Goal: Task Accomplishment & Management: Use online tool/utility

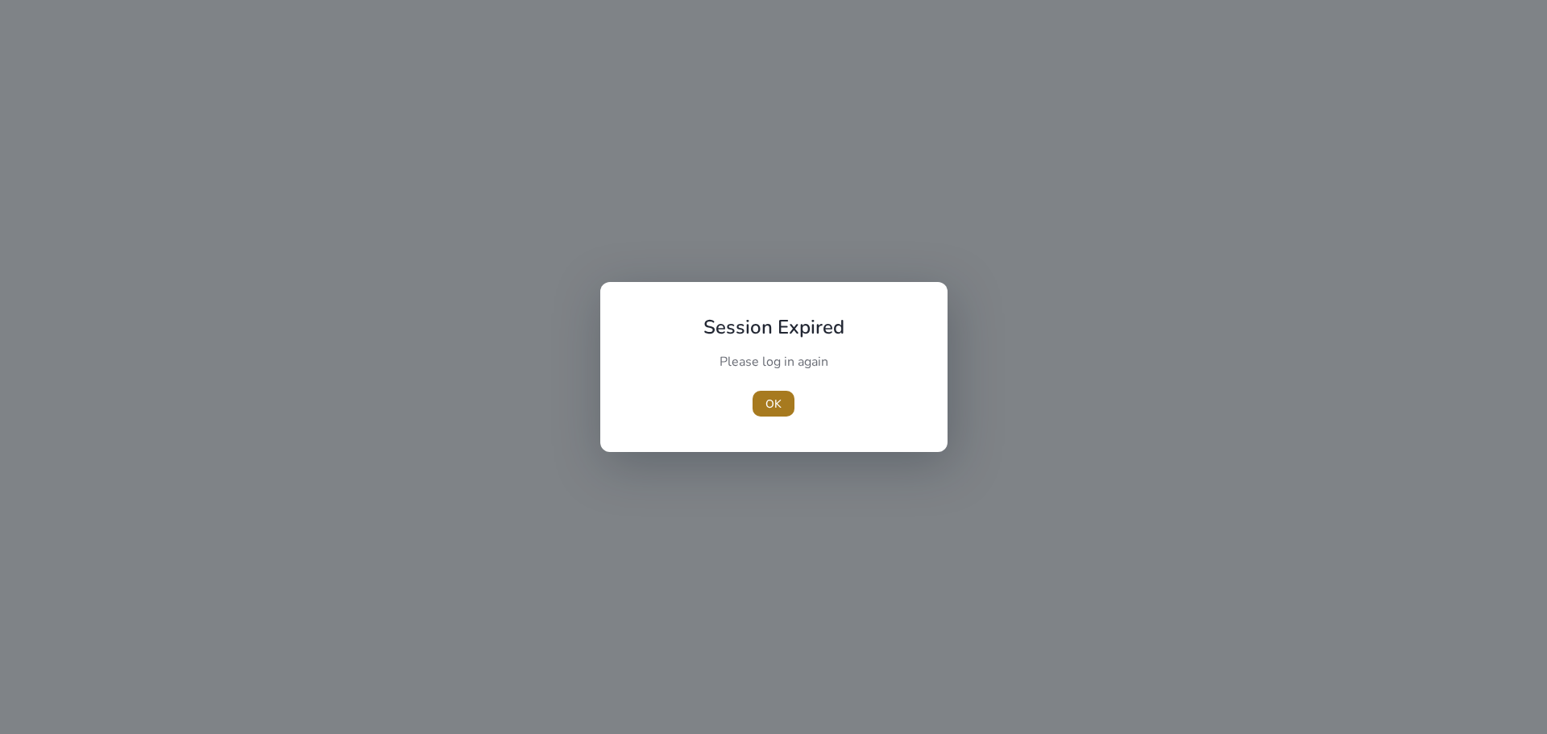
click at [762, 398] on span "button" at bounding box center [774, 403] width 42 height 39
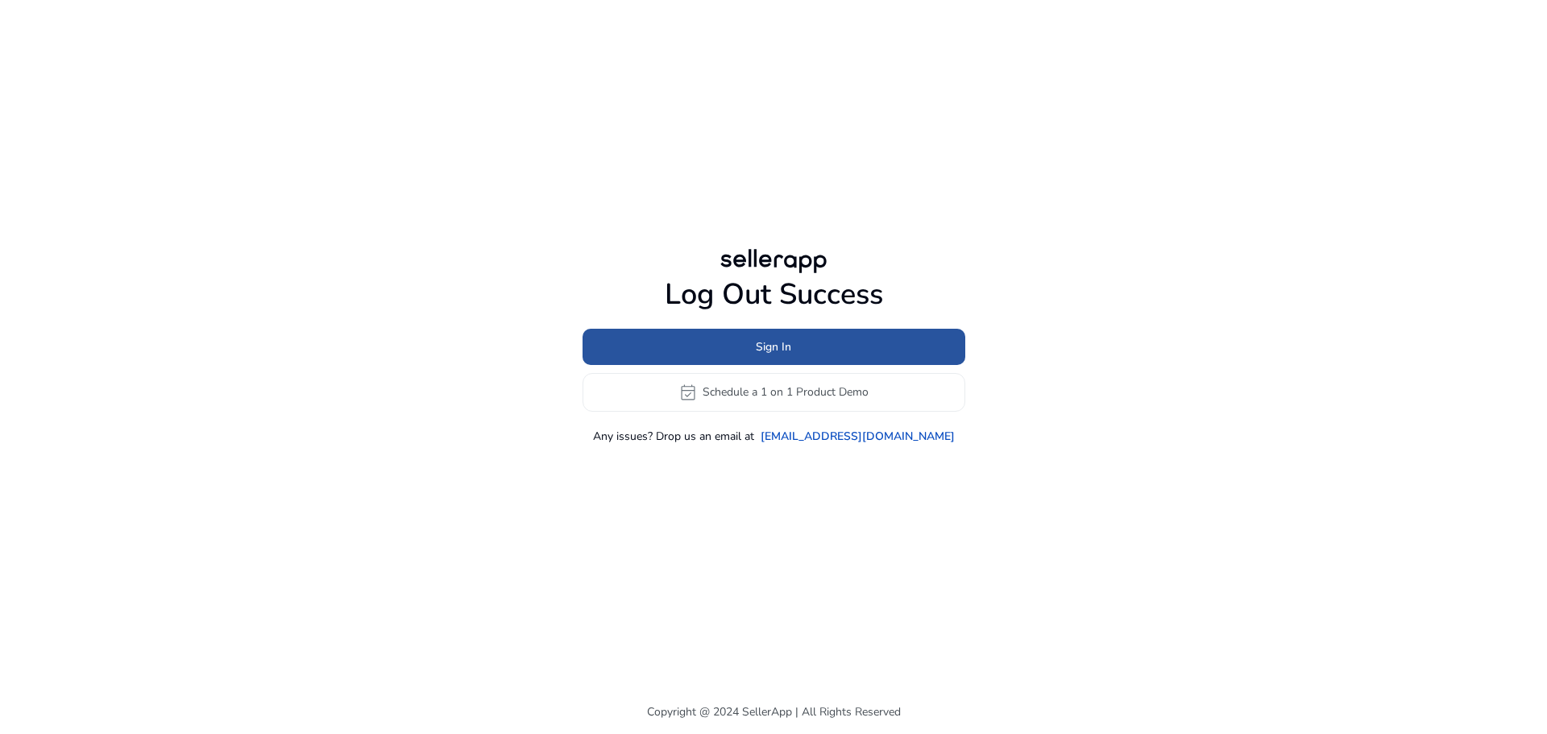
click at [811, 340] on span at bounding box center [774, 346] width 383 height 39
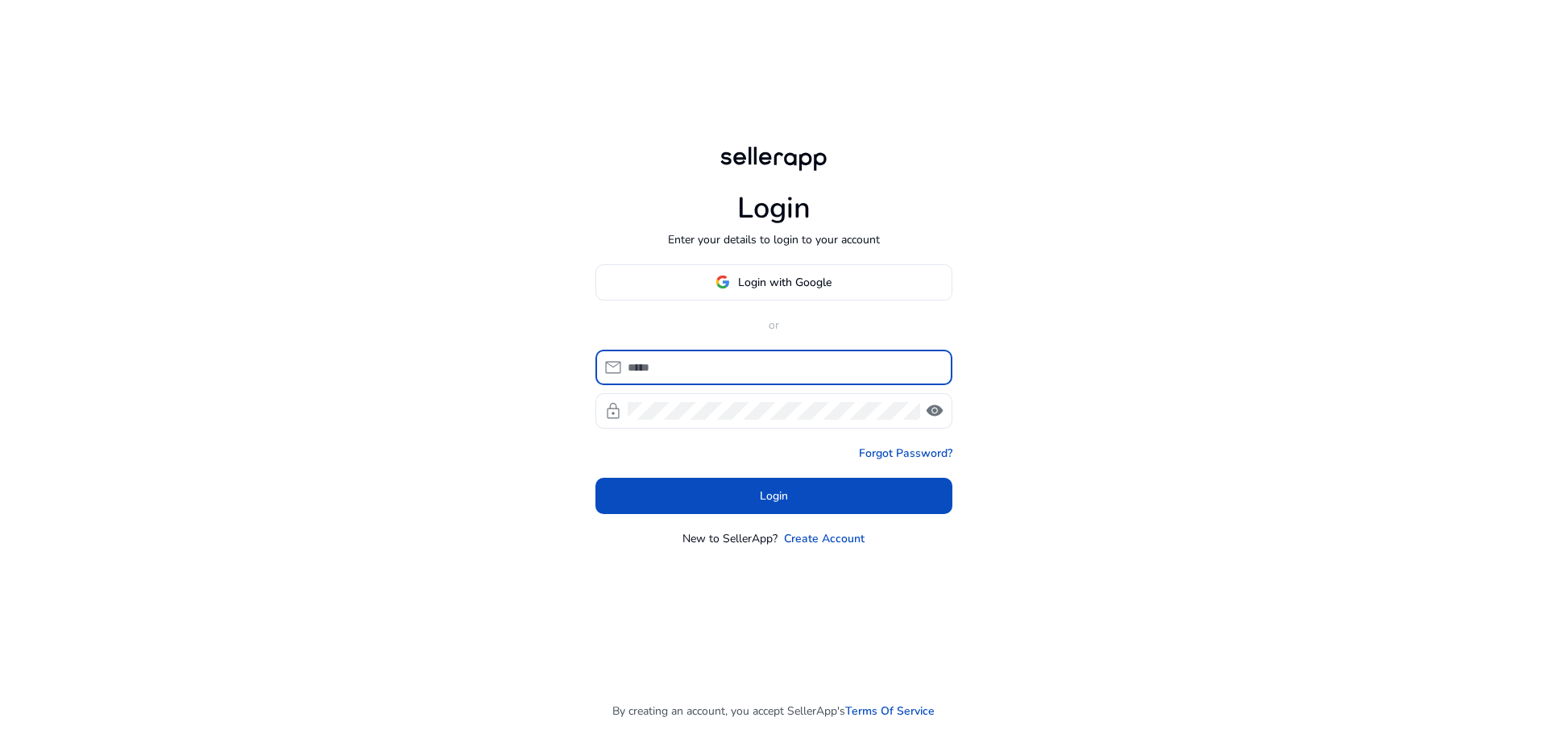
type input "**********"
click at [768, 374] on input "**********" at bounding box center [784, 368] width 312 height 18
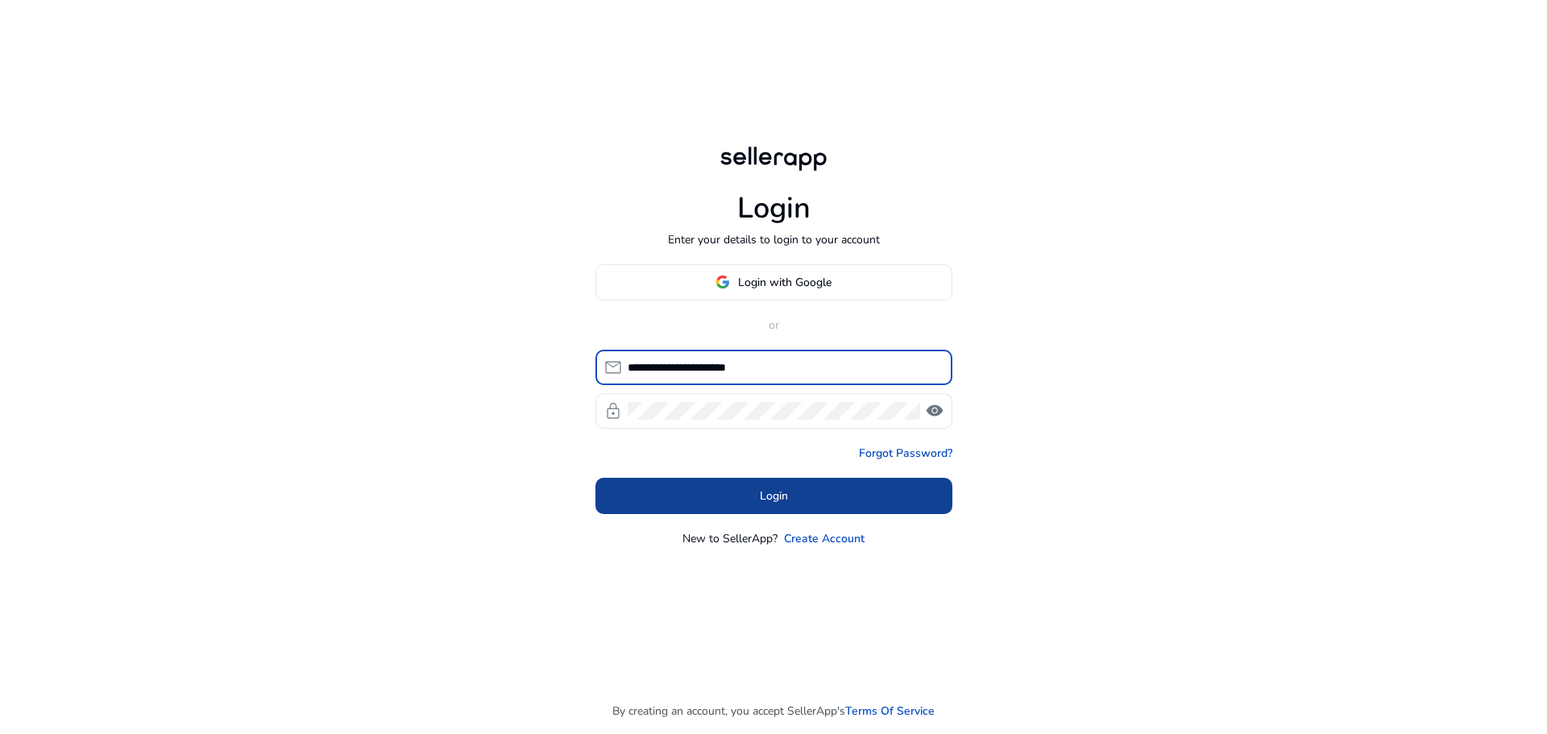
click at [712, 496] on span at bounding box center [773, 495] width 357 height 39
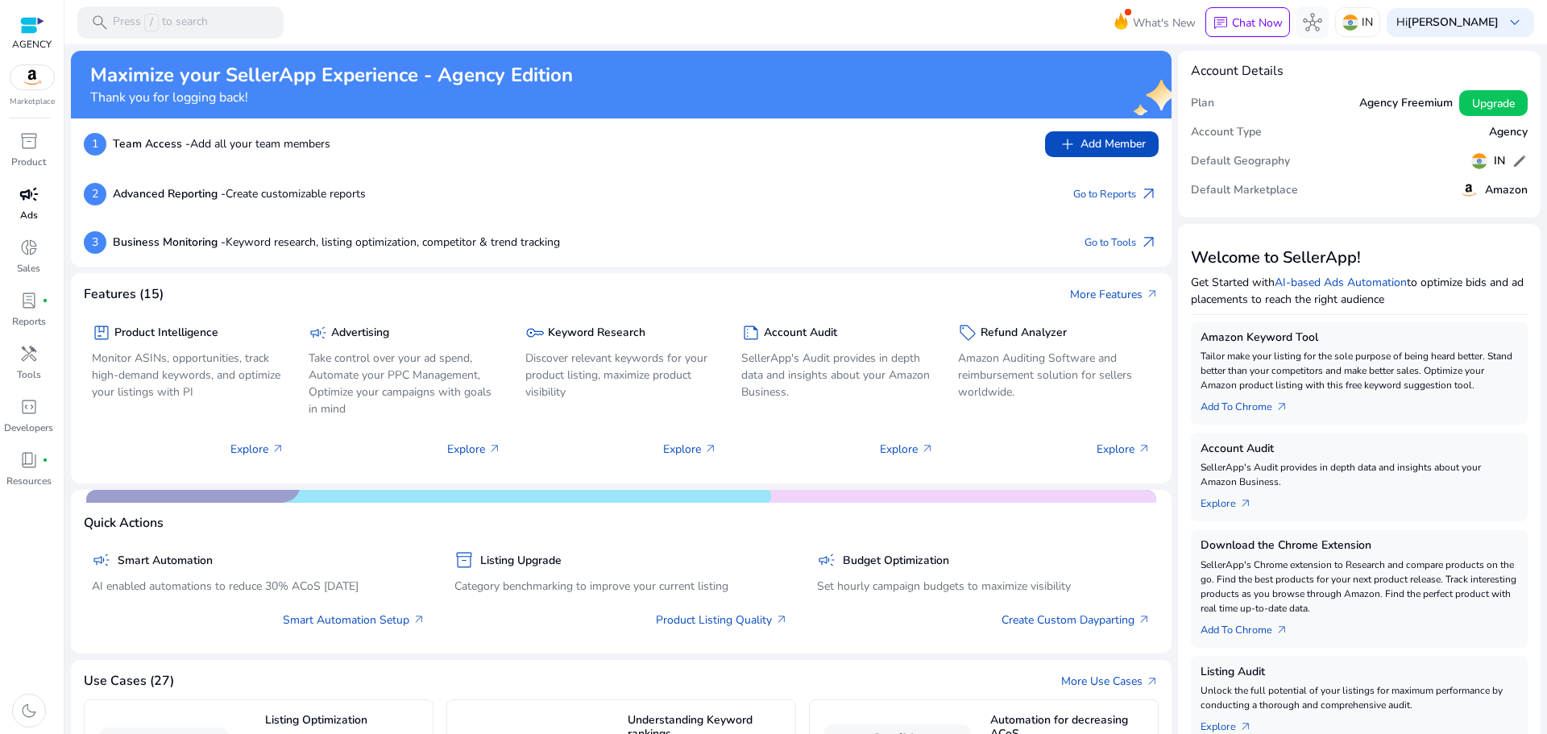
click at [27, 199] on span "campaign" at bounding box center [28, 194] width 19 height 19
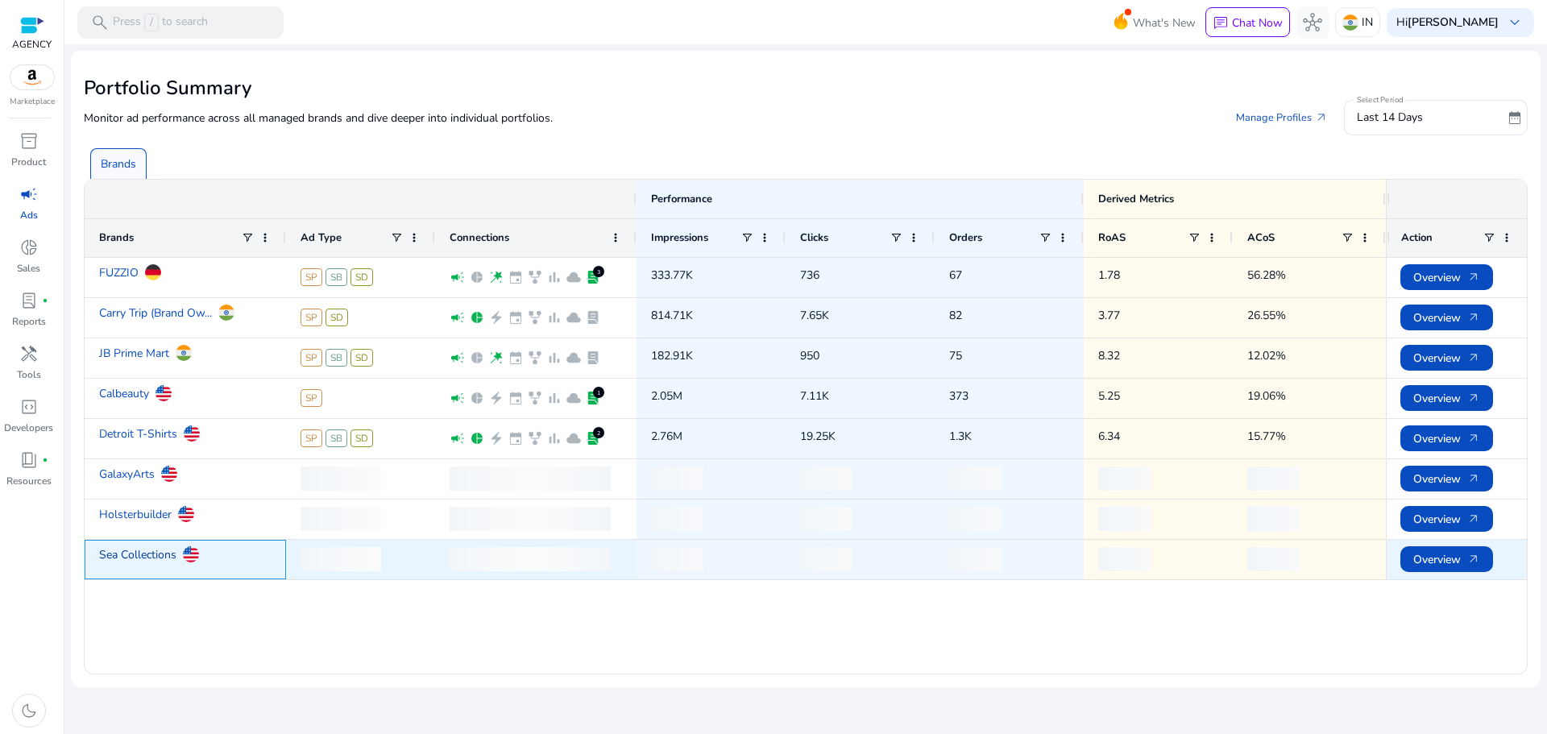
click at [148, 568] on link "Sea Collections" at bounding box center [137, 555] width 77 height 28
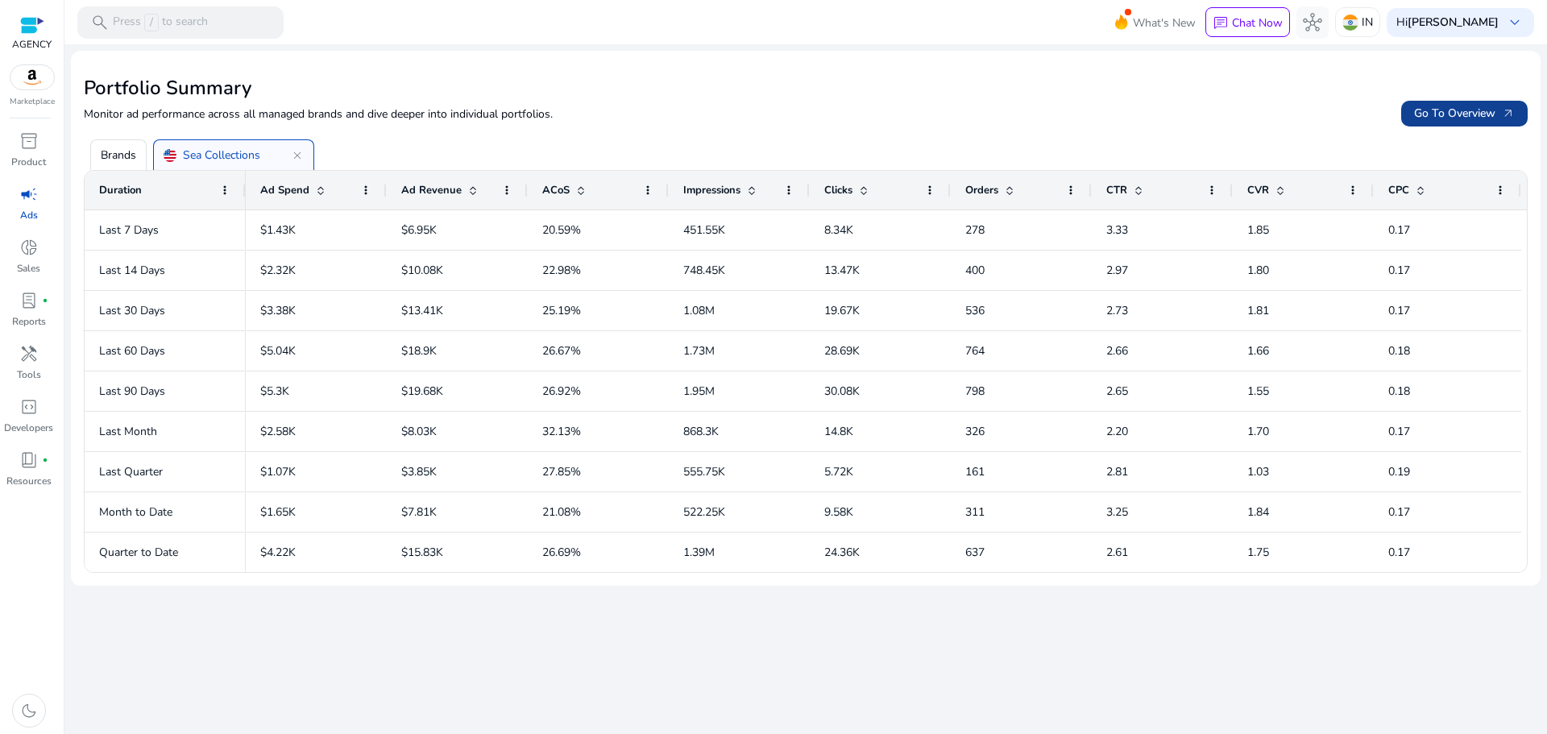
click at [1416, 119] on span "Go To Overview arrow_outward" at bounding box center [1464, 113] width 101 height 17
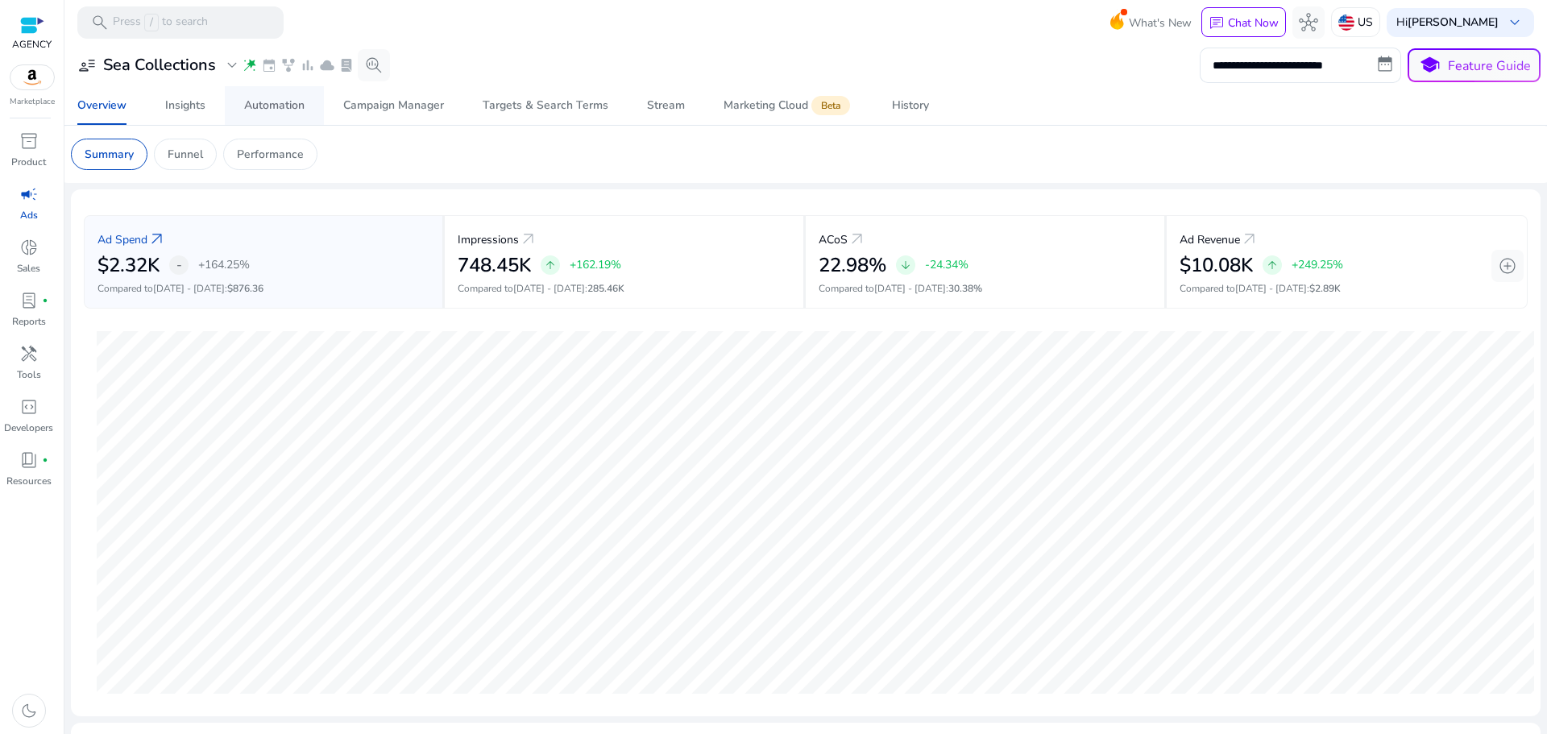
click at [299, 106] on div "Automation" at bounding box center [274, 105] width 60 height 11
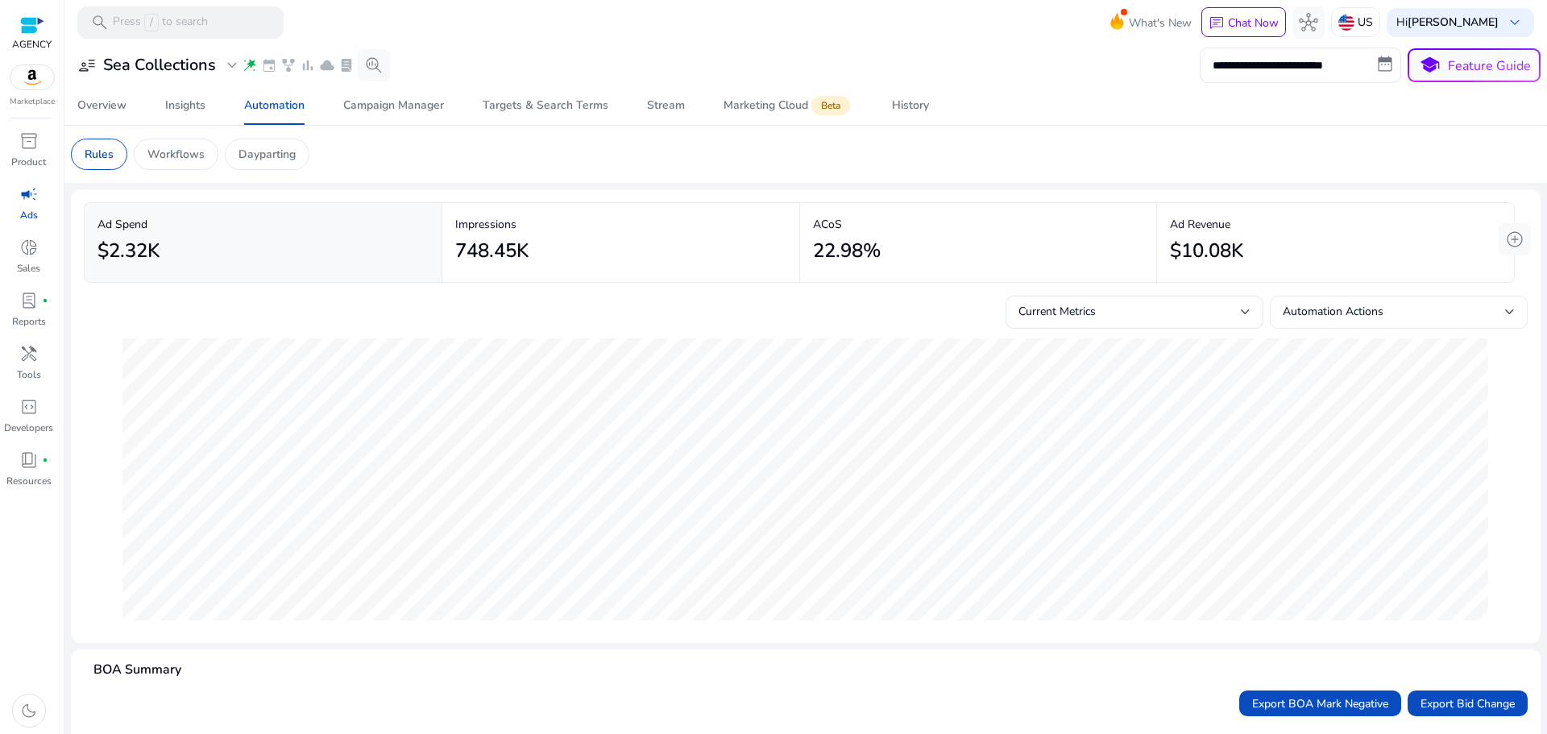
click at [1354, 305] on span "Automation Actions" at bounding box center [1333, 311] width 101 height 15
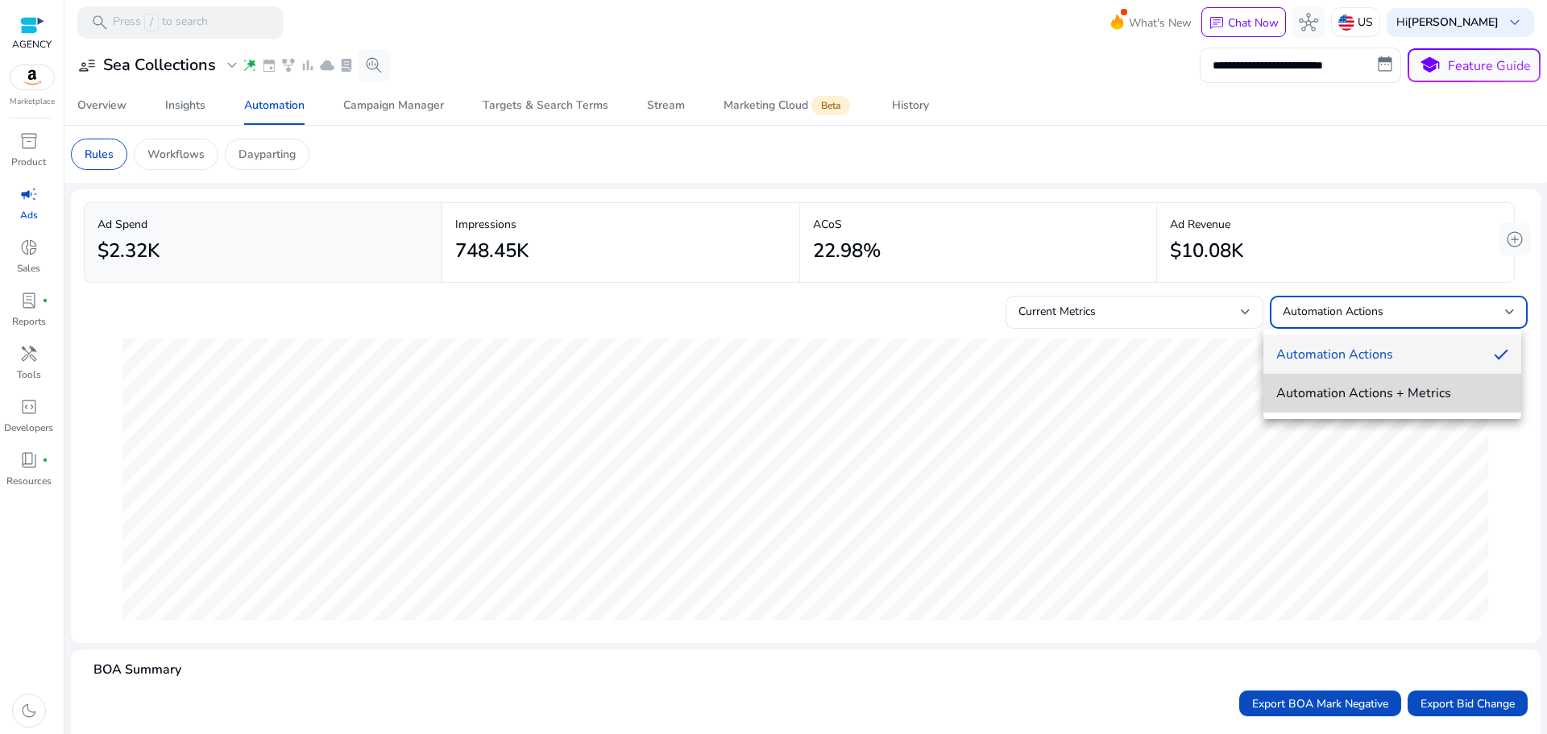
click at [1344, 391] on span "Automation Actions + Metrics" at bounding box center [1392, 393] width 232 height 18
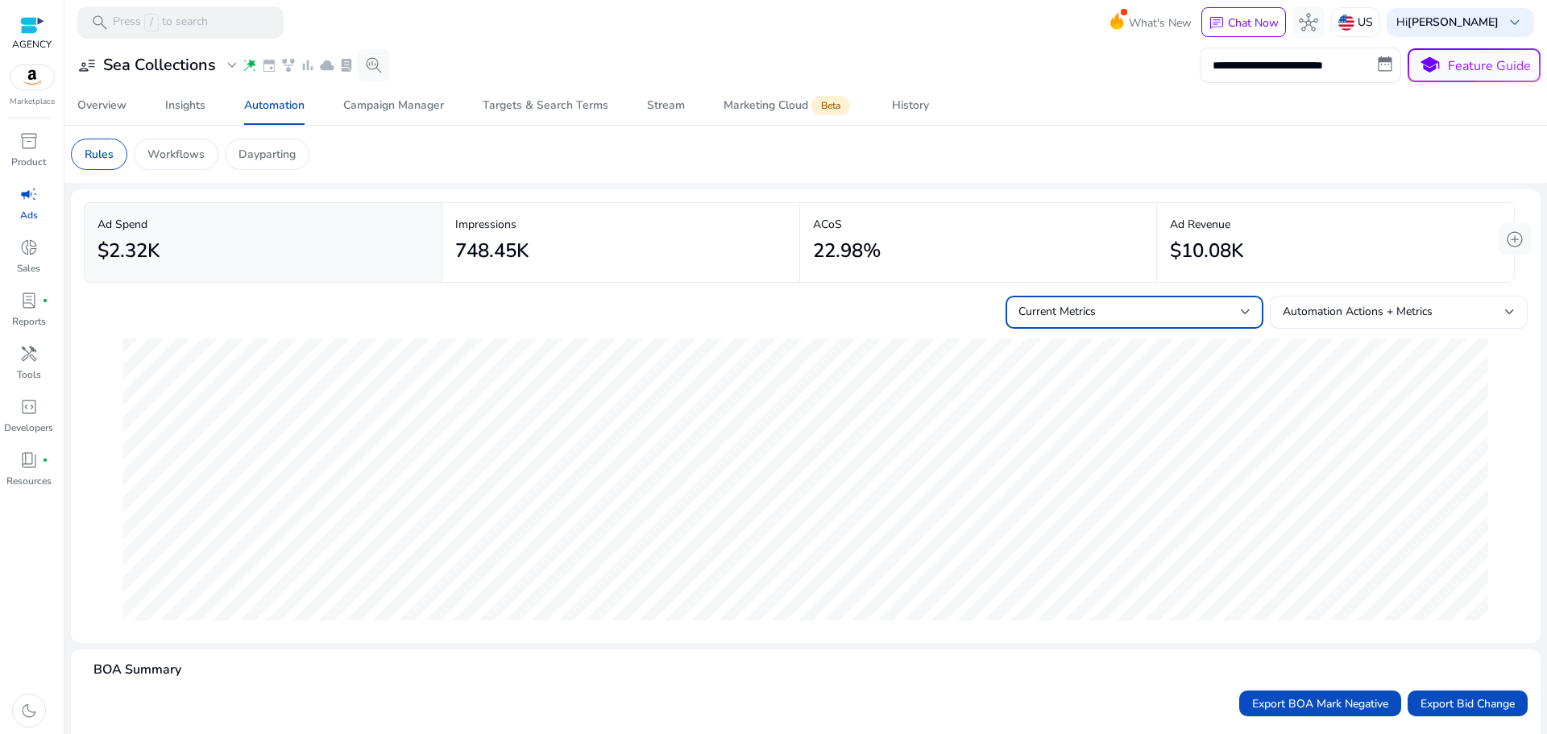
click at [1213, 317] on div "Current Metrics" at bounding box center [1129, 312] width 222 height 18
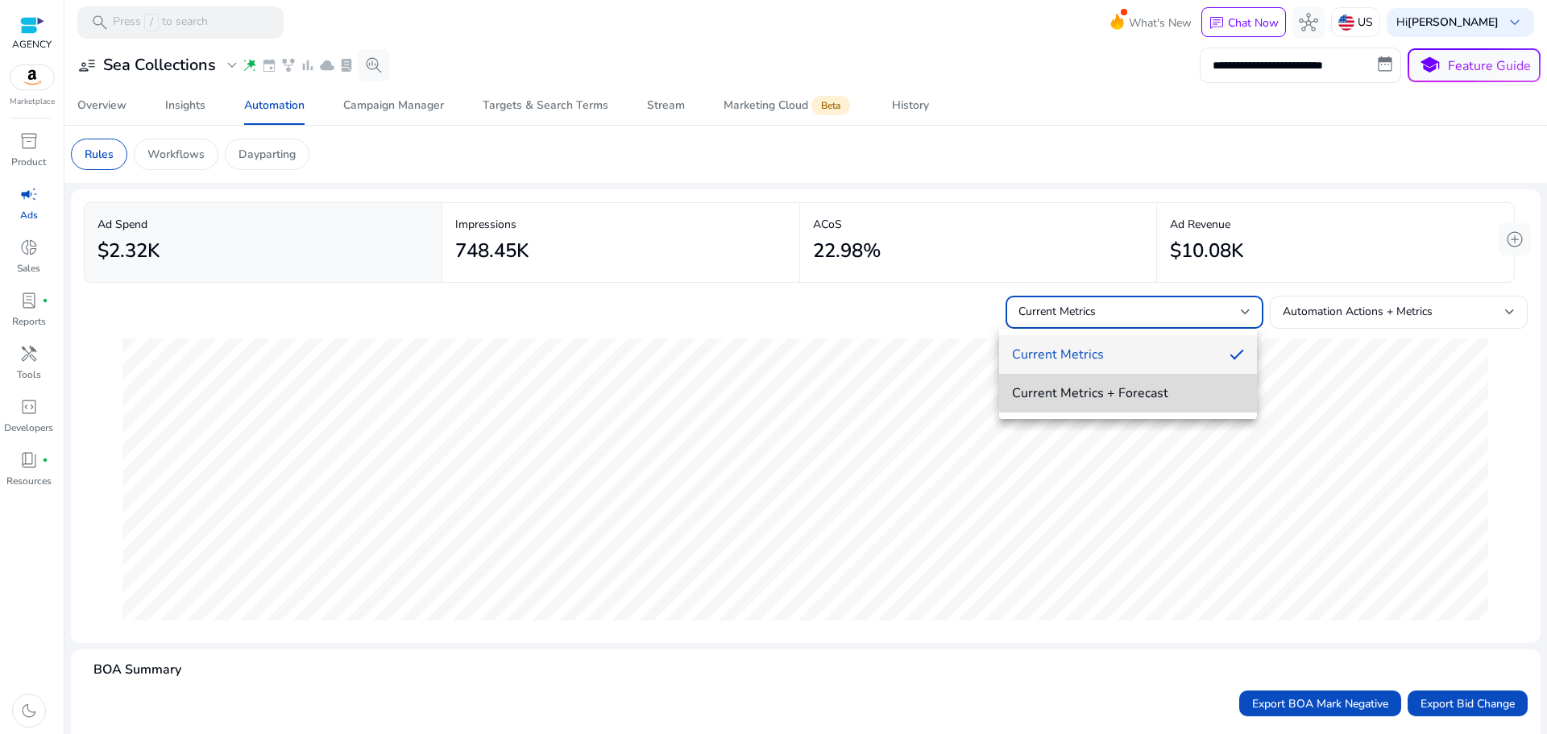
click at [1228, 383] on mat-option "Current Metrics + Forecast" at bounding box center [1128, 393] width 258 height 39
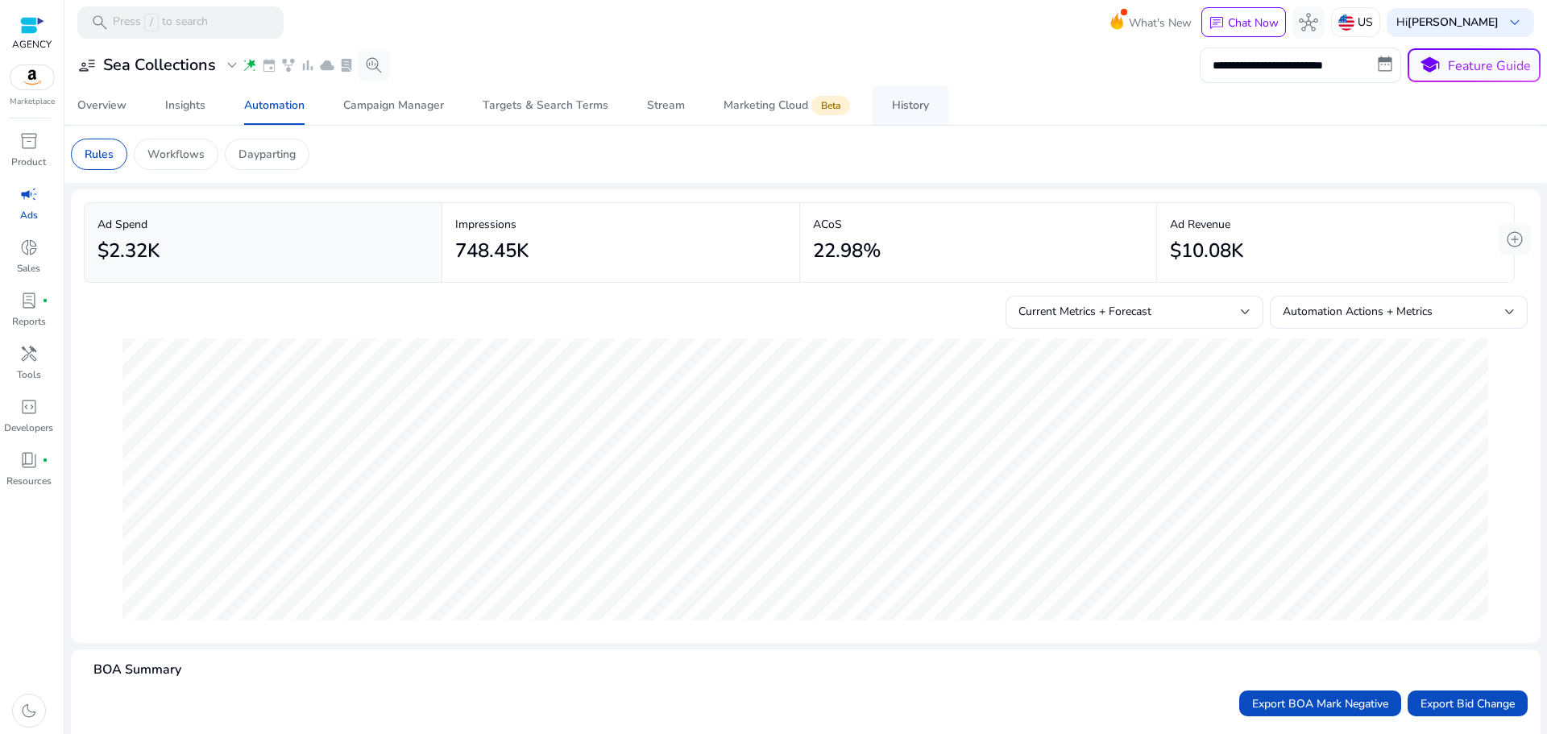
click at [895, 96] on span "History" at bounding box center [910, 105] width 37 height 39
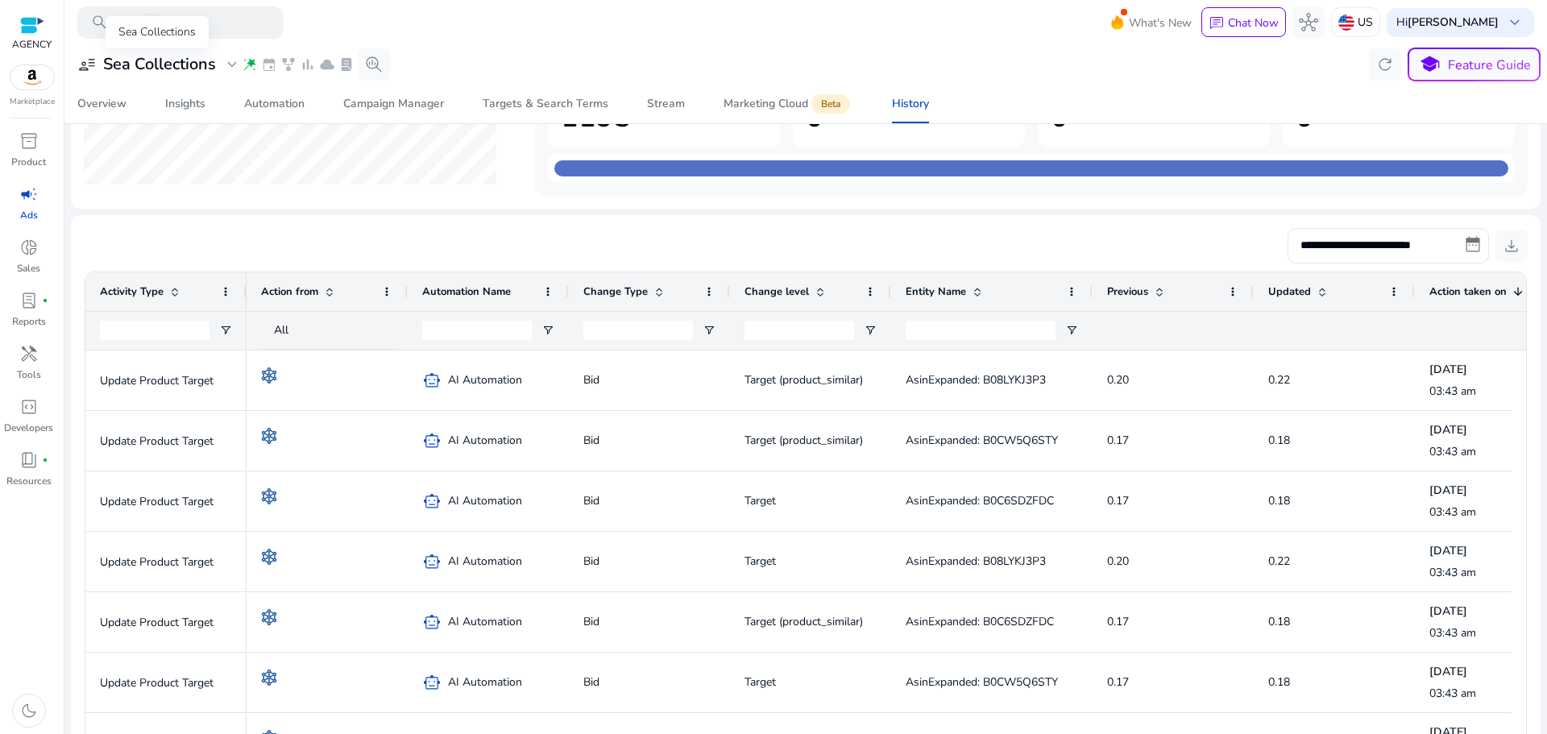
click at [180, 58] on h3 "Sea Collections" at bounding box center [159, 64] width 113 height 19
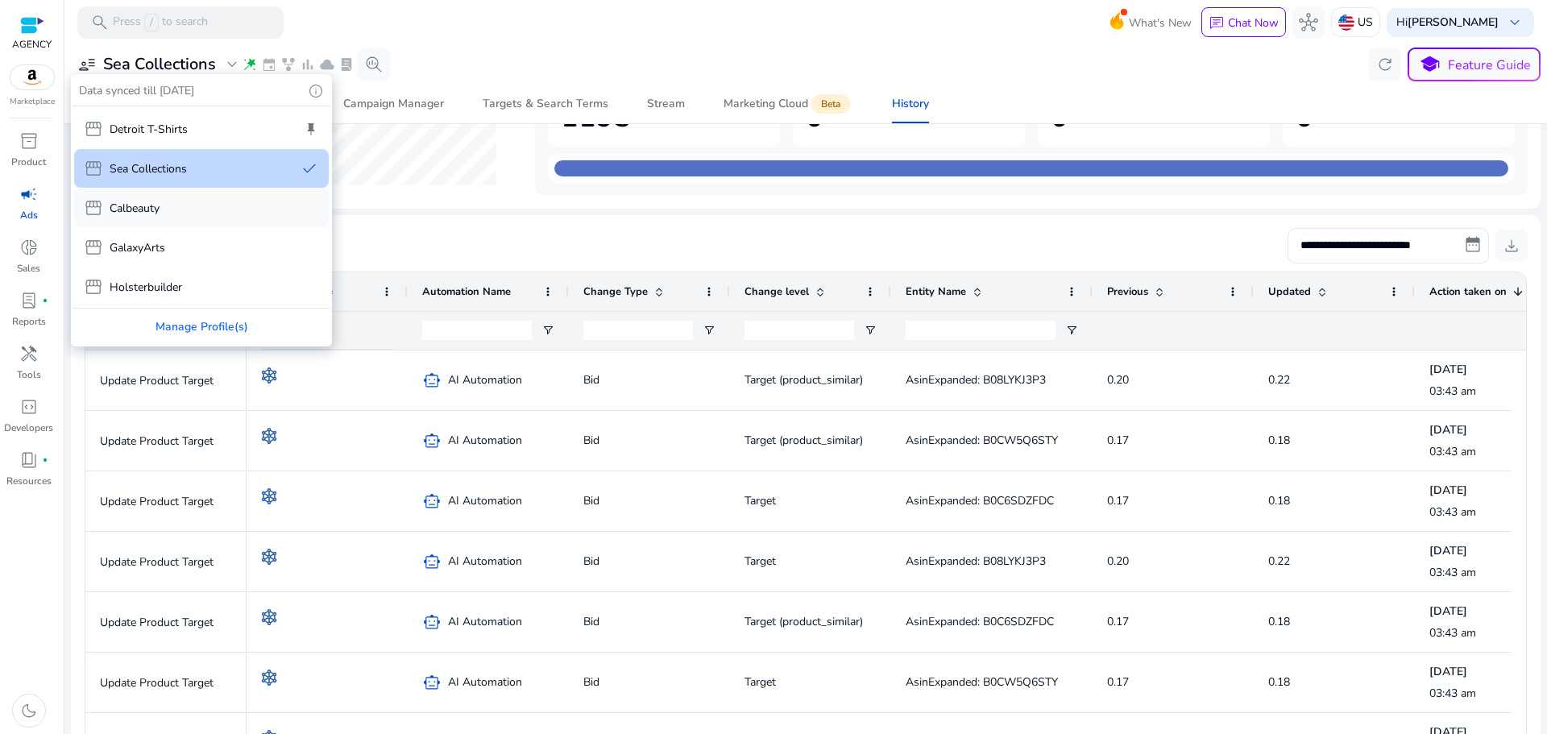
click at [202, 220] on div "storefront Calbeauty" at bounding box center [201, 208] width 255 height 39
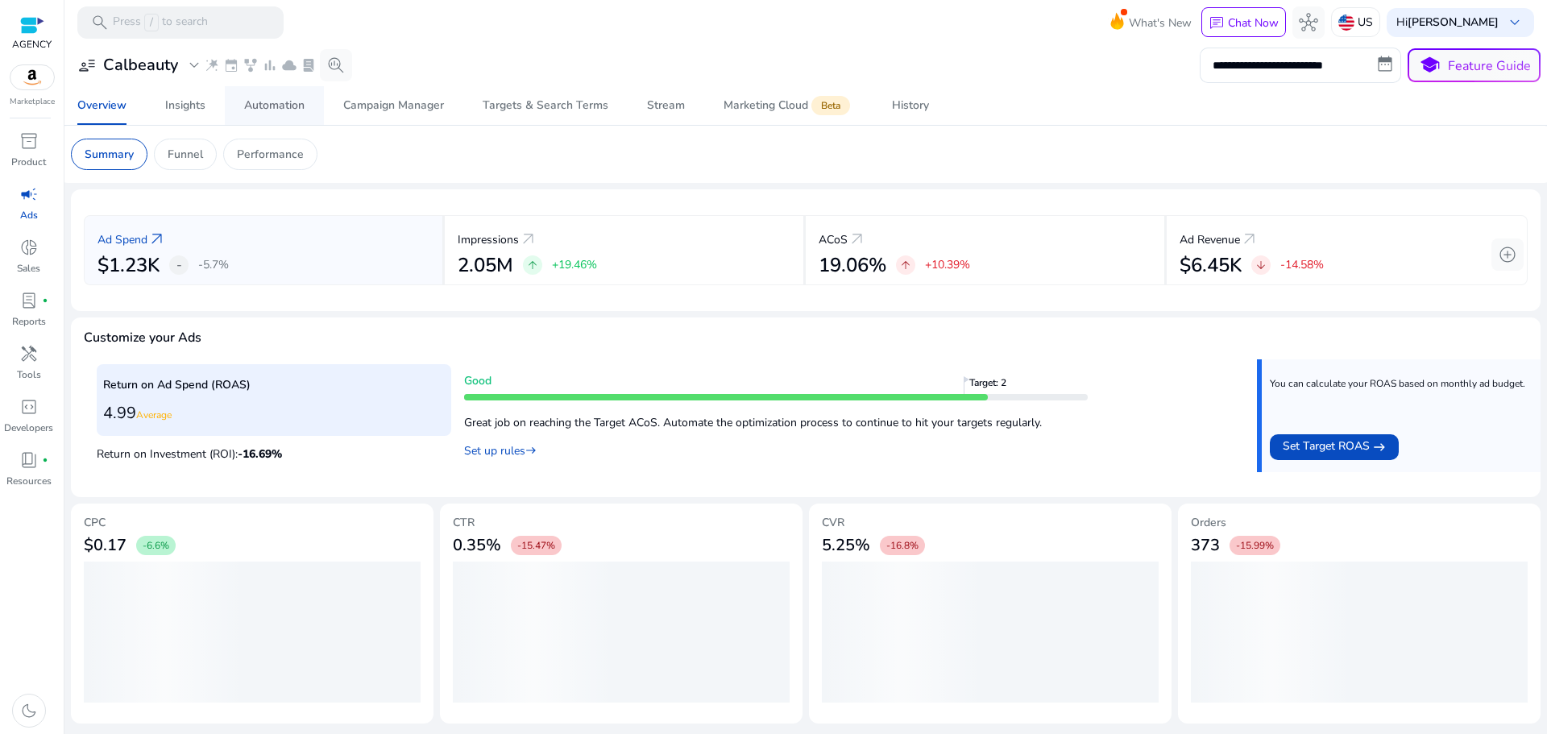
click at [299, 111] on div "Automation" at bounding box center [274, 105] width 60 height 11
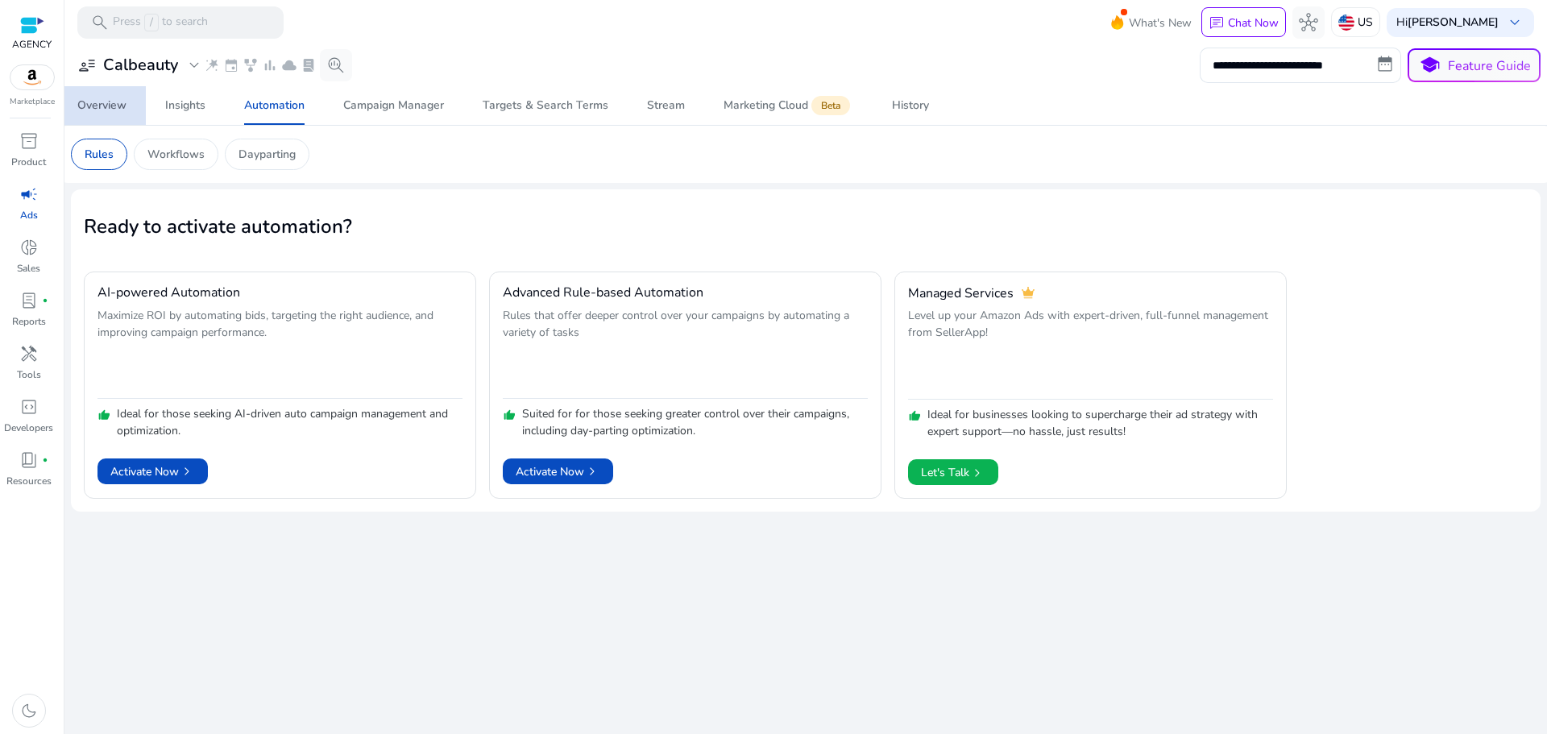
click at [131, 109] on link "Overview" at bounding box center [102, 105] width 88 height 39
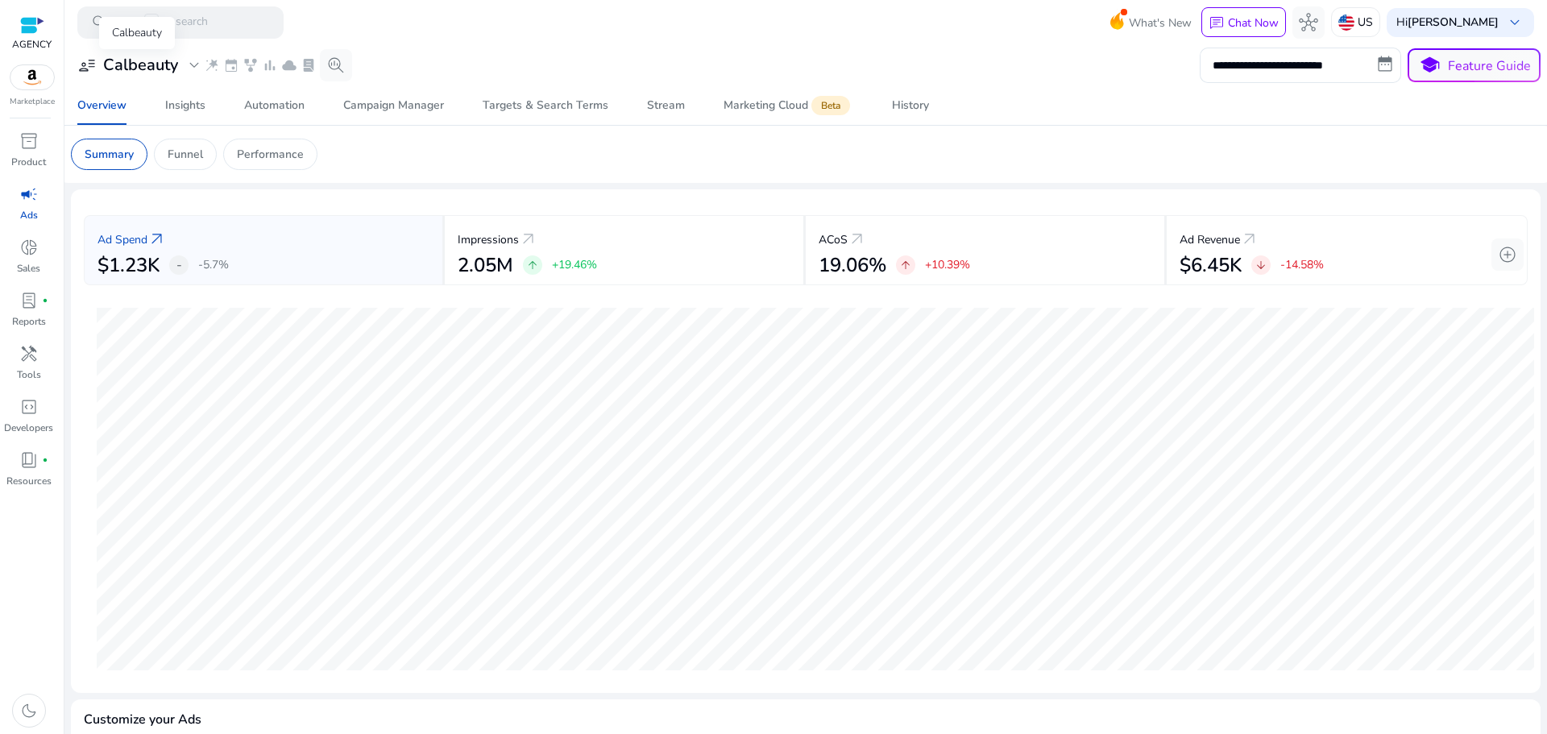
click at [172, 67] on h3 "Calbeauty" at bounding box center [140, 65] width 75 height 19
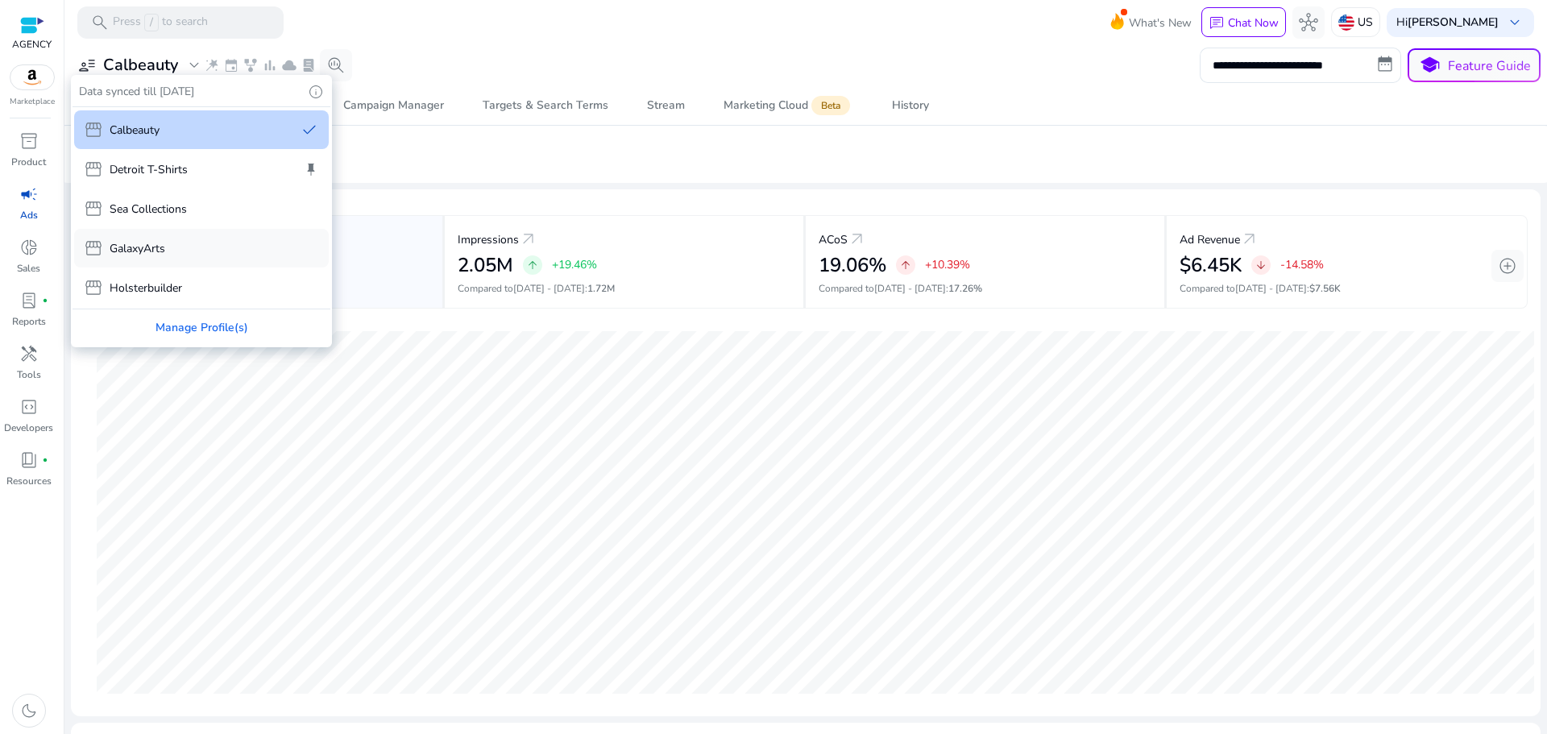
click at [229, 240] on div "storefront GalaxyArts" at bounding box center [201, 248] width 255 height 39
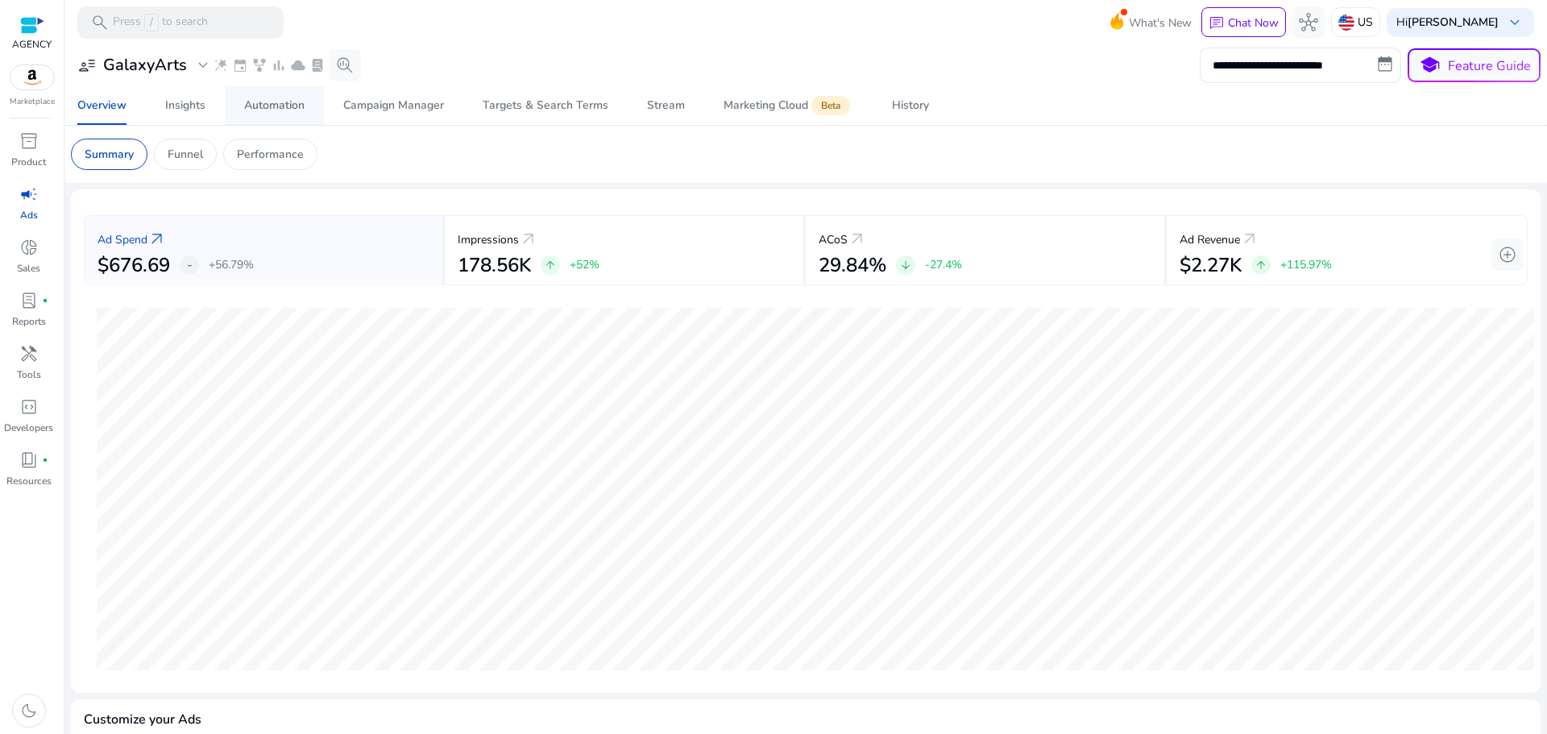
click at [293, 106] on div "Automation" at bounding box center [274, 105] width 60 height 11
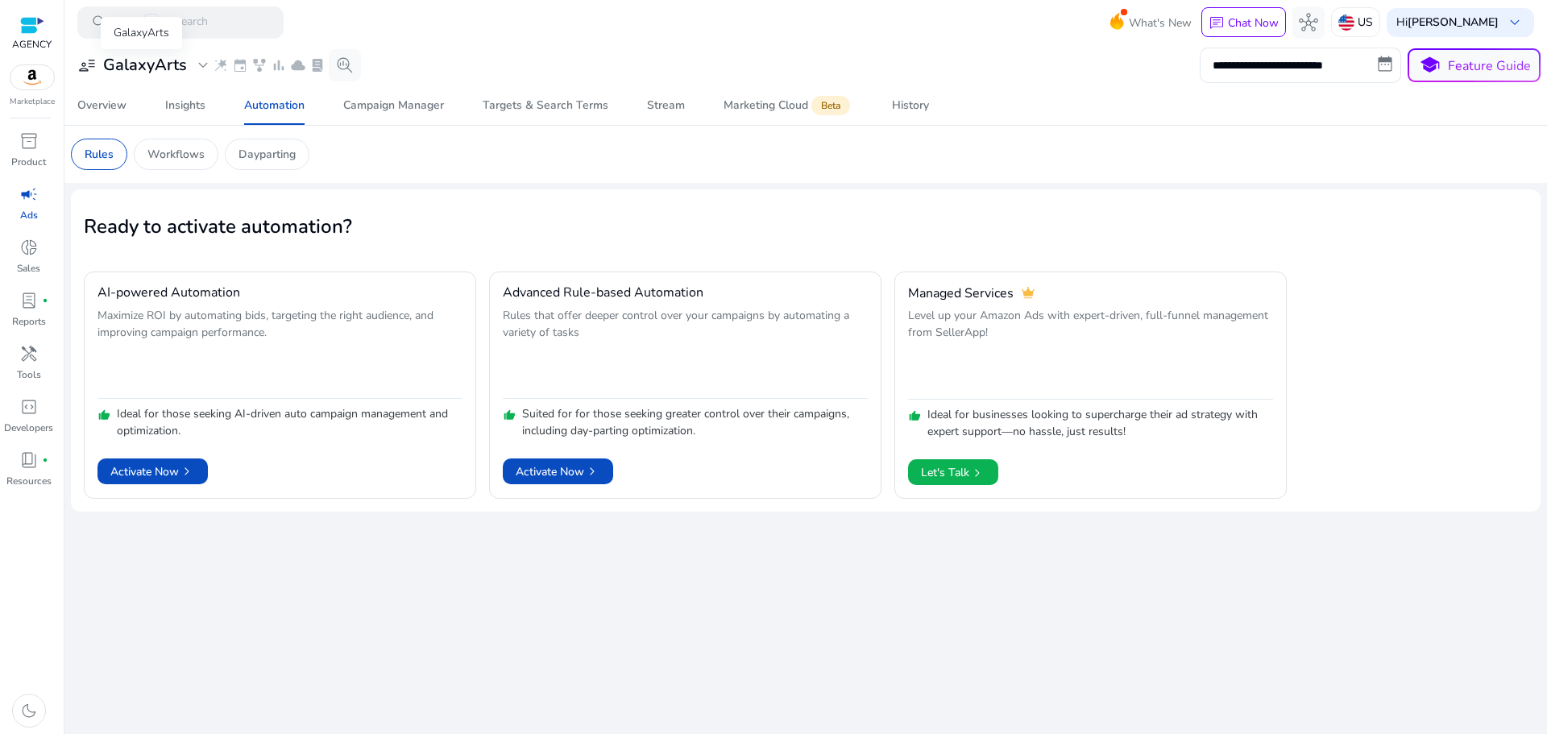
click at [137, 73] on h3 "GalaxyArts" at bounding box center [145, 65] width 84 height 19
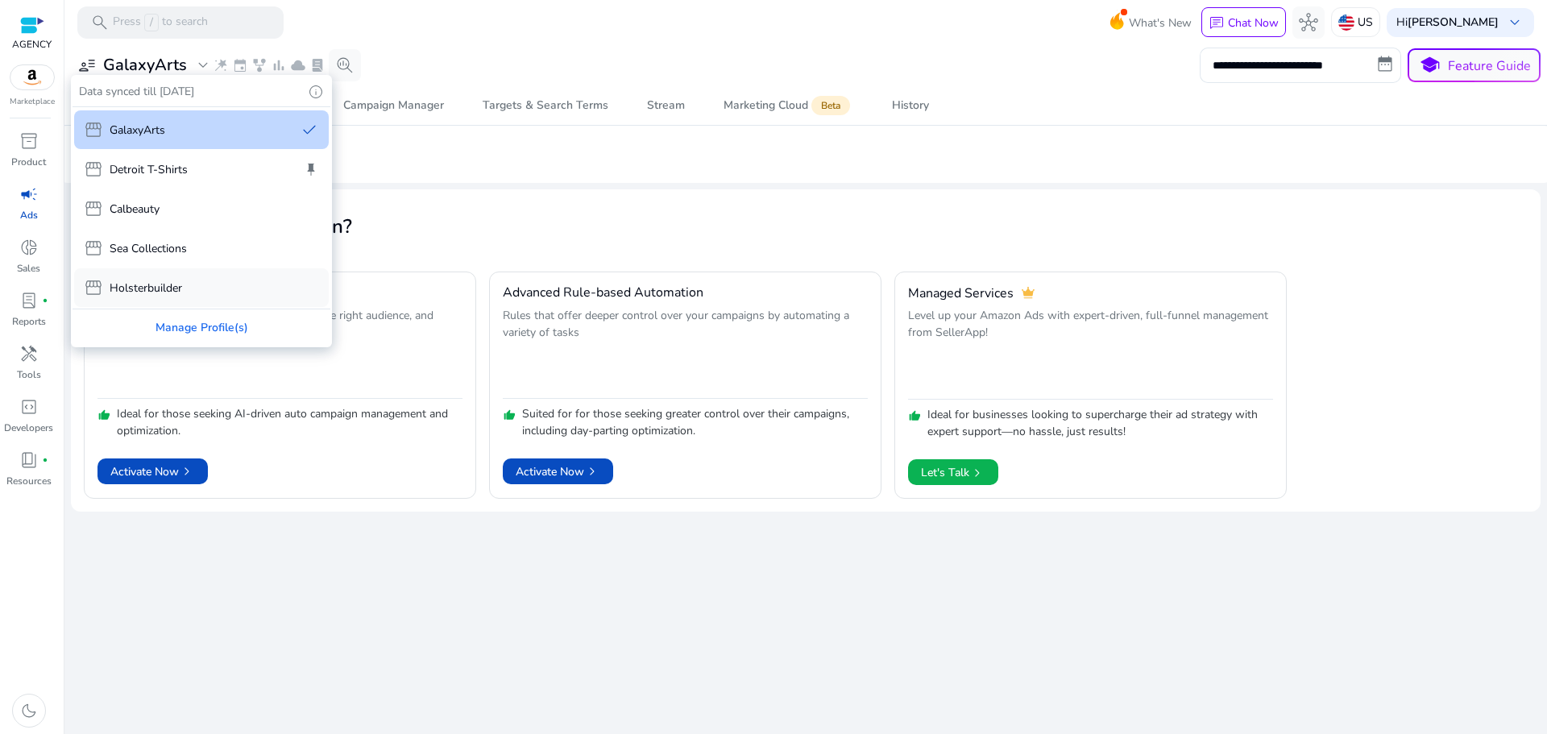
click at [162, 287] on p "Holsterbuilder" at bounding box center [146, 288] width 73 height 17
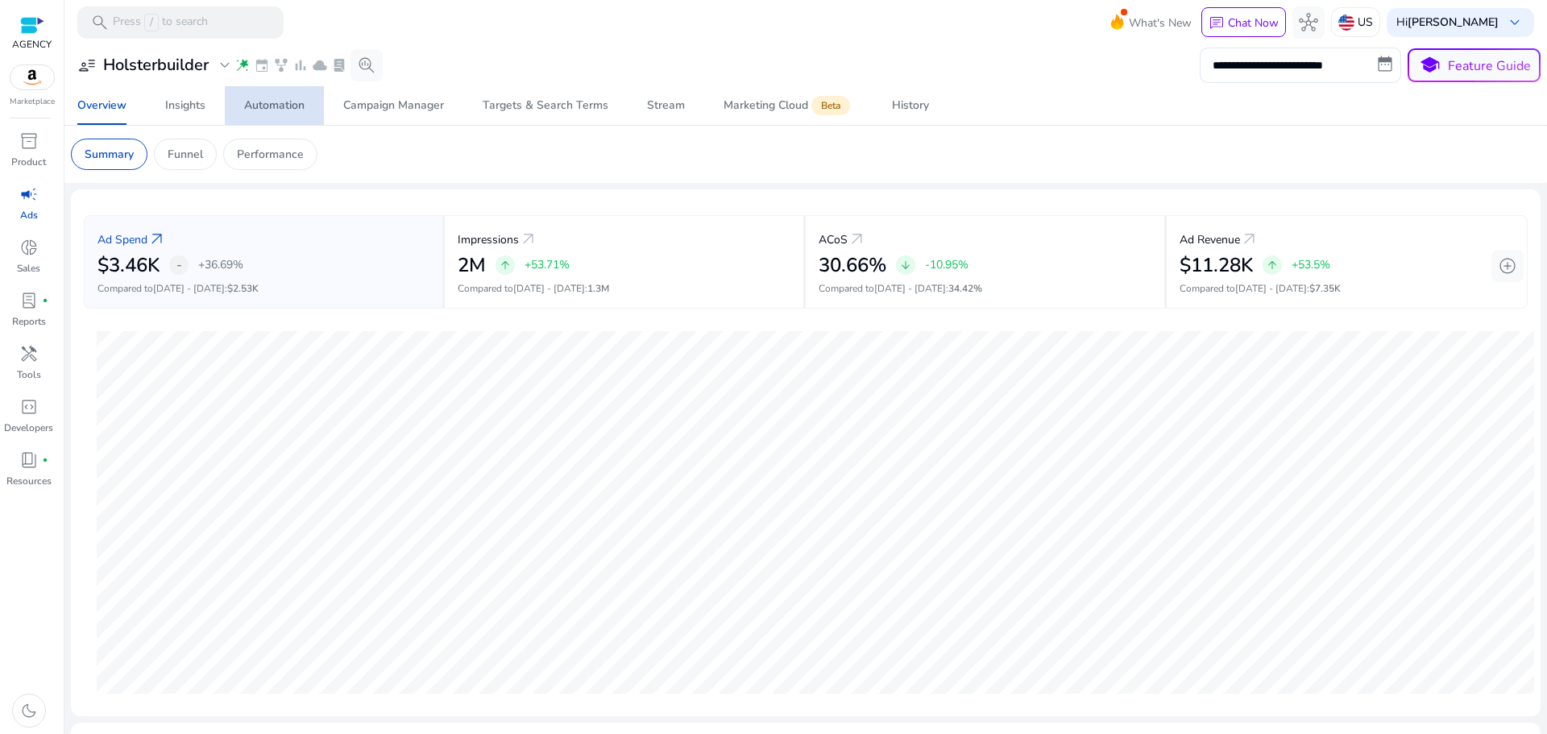
click at [244, 108] on div "Automation" at bounding box center [274, 105] width 60 height 11
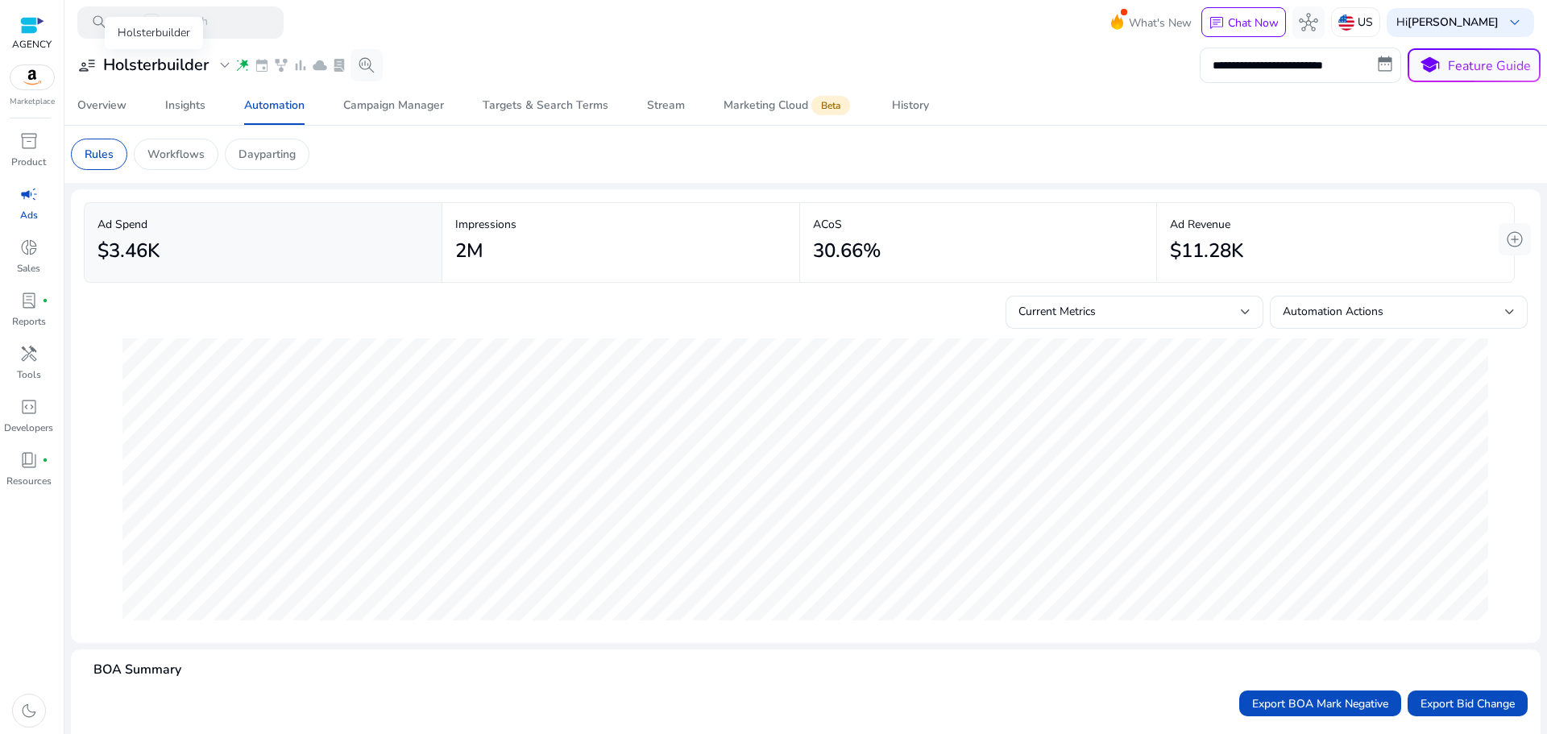
click at [168, 60] on h3 "Holsterbuilder" at bounding box center [156, 65] width 106 height 19
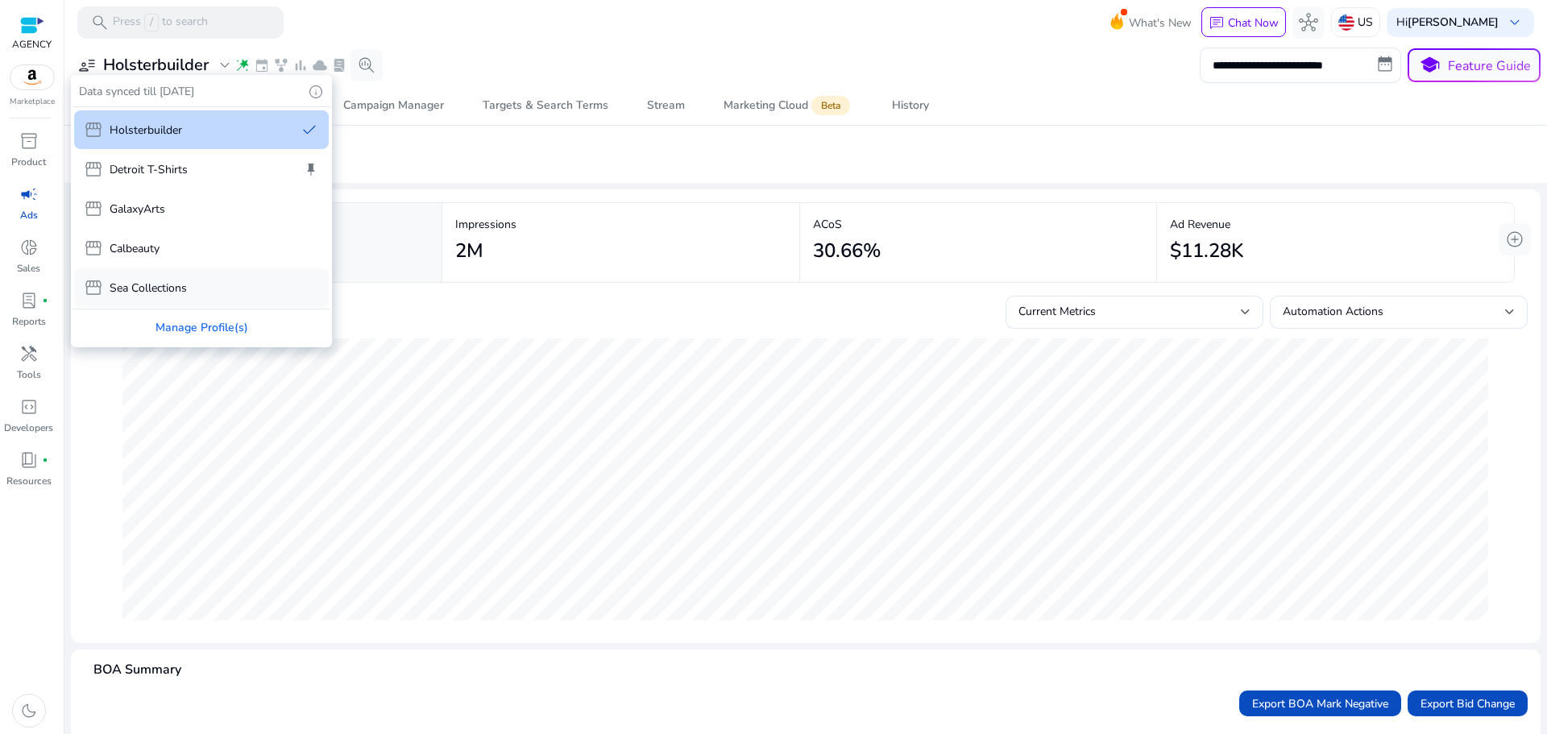
click at [153, 288] on p "Sea Collections" at bounding box center [148, 288] width 77 height 17
